Goal: Use online tool/utility

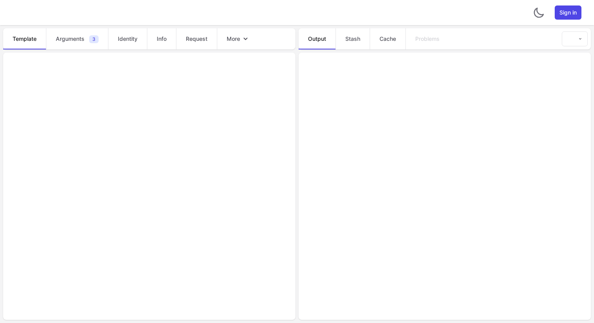
type textarea "* *********"
type textarea "**********"
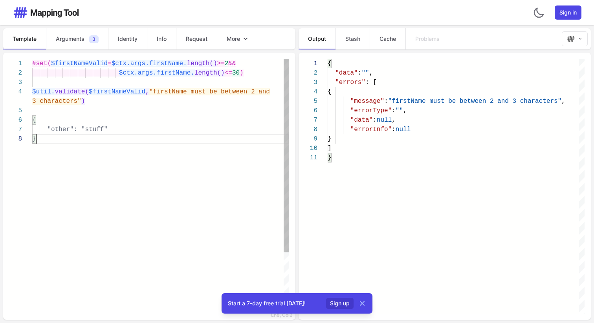
scroll to position [0, 3]
click at [249, 135] on div "}" at bounding box center [160, 138] width 257 height 9
click at [206, 103] on div "3 characters" )" at bounding box center [160, 101] width 257 height 9
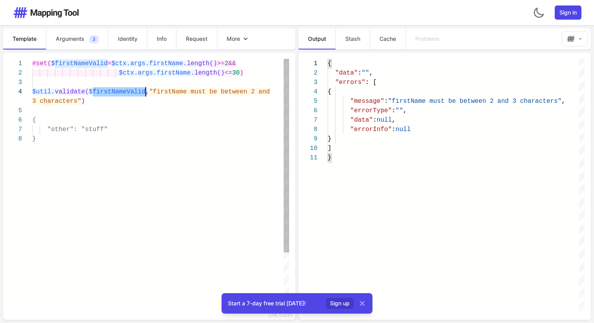
click at [94, 66] on span "$firstNameValid" at bounding box center [79, 63] width 57 height 7
click at [63, 96] on div "$util. validate( $firstNameValid , "firstName must be between 2 and" at bounding box center [160, 91] width 257 height 9
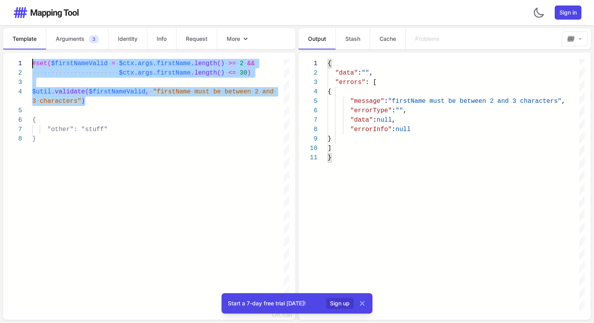
drag, startPoint x: 92, startPoint y: 100, endPoint x: 16, endPoint y: 55, distance: 88.2
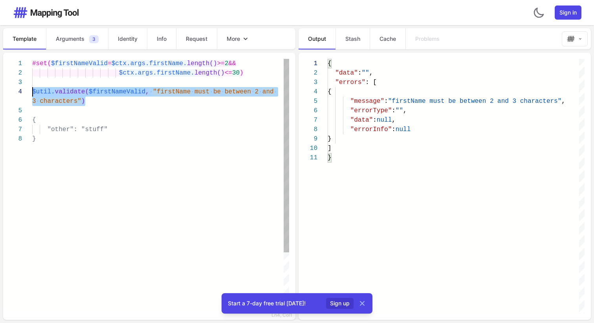
drag, startPoint x: 92, startPoint y: 101, endPoint x: 29, endPoint y: 88, distance: 64.0
drag, startPoint x: 94, startPoint y: 105, endPoint x: 29, endPoint y: 91, distance: 66.0
click at [196, 129] on div ""other": "stuff"" at bounding box center [160, 129] width 257 height 9
